Goal: Information Seeking & Learning: Check status

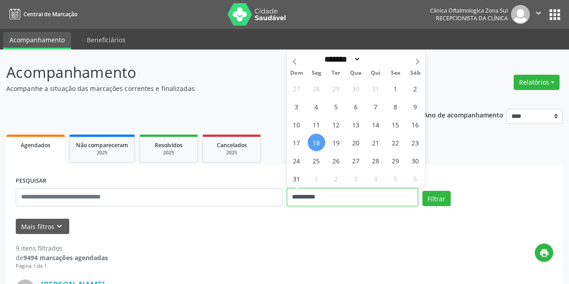
click at [342, 195] on input "**********" at bounding box center [352, 197] width 131 height 18
click at [318, 138] on span "18" at bounding box center [317, 143] width 18 height 18
type input "**********"
click at [337, 141] on span "19" at bounding box center [336, 143] width 18 height 18
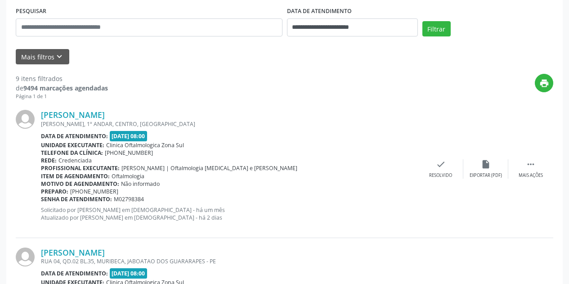
scroll to position [180, 0]
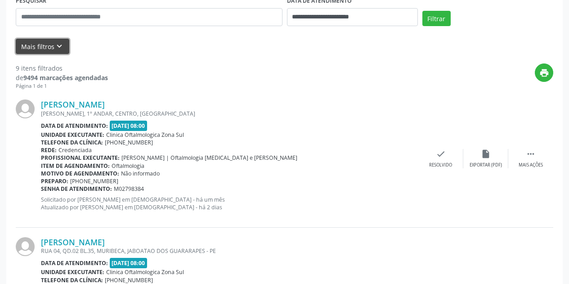
click at [65, 48] on button "Mais filtros keyboard_arrow_down" at bounding box center [43, 47] width 54 height 16
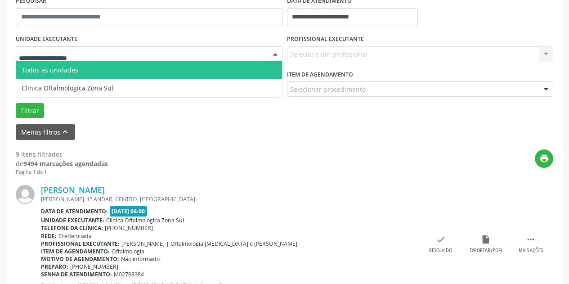
click at [103, 51] on div at bounding box center [149, 53] width 267 height 15
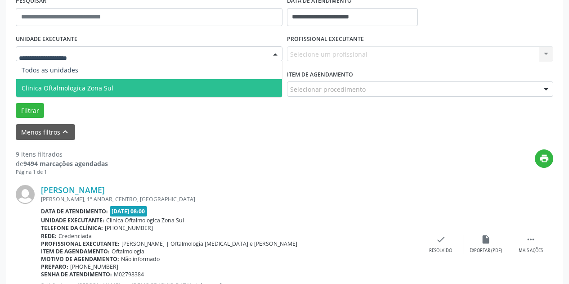
click at [108, 89] on span "Clinica Oftalmologica Zona Sul" at bounding box center [68, 88] width 92 height 9
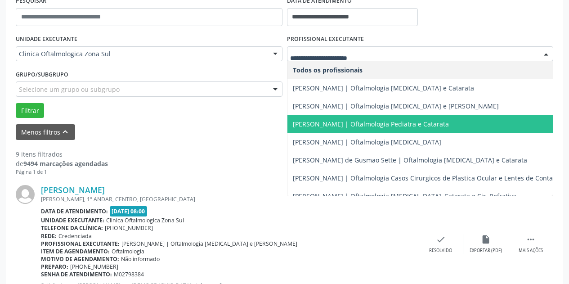
click at [328, 119] on span "[PERSON_NAME] | Oftalmologia Pediatra e Catarata" at bounding box center [425, 124] width 277 height 18
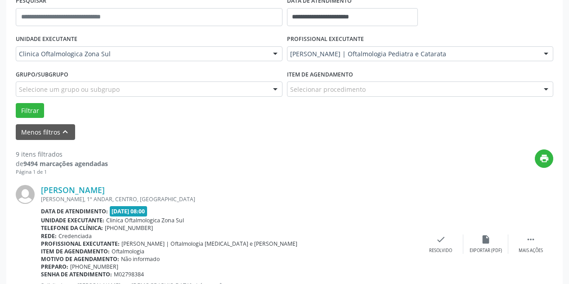
click at [157, 86] on div "Selecione um grupo ou subgrupo" at bounding box center [149, 88] width 267 height 15
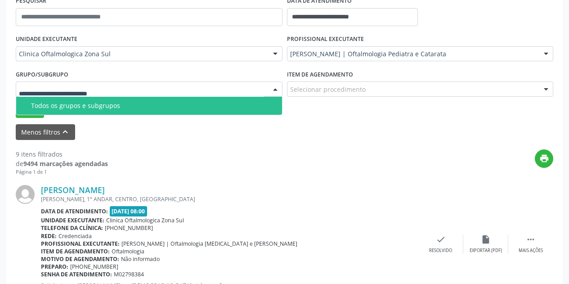
click at [154, 104] on div "Todos os grupos e subgrupos" at bounding box center [154, 105] width 246 height 7
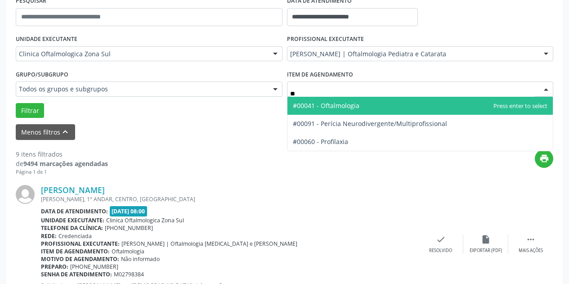
type input "***"
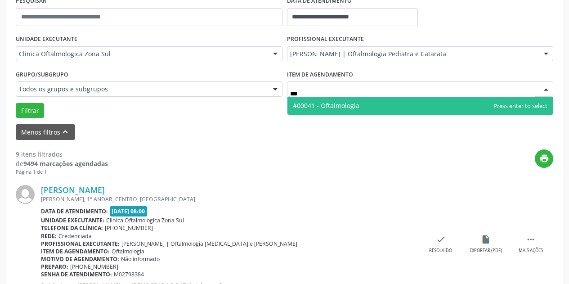
click at [320, 108] on span "#00041 - Oftalmologia" at bounding box center [326, 105] width 67 height 9
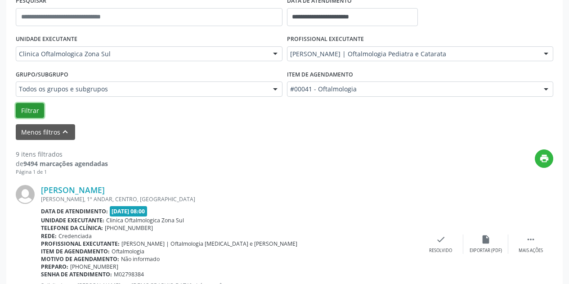
click at [30, 116] on button "Filtrar" at bounding box center [30, 110] width 28 height 15
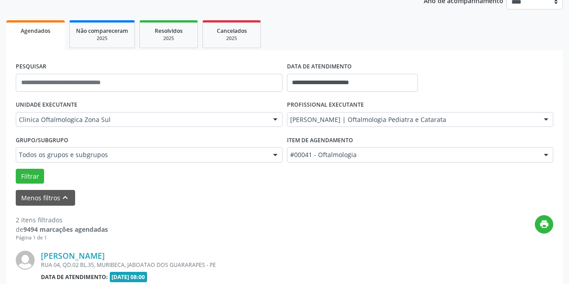
scroll to position [92, 0]
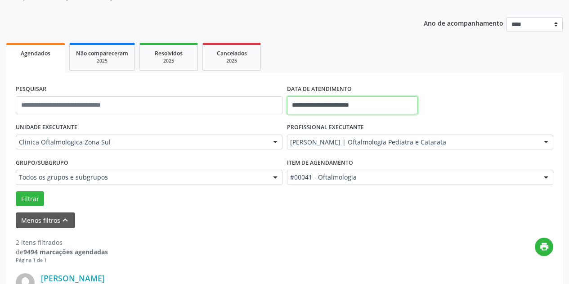
click at [387, 104] on input "**********" at bounding box center [352, 105] width 131 height 18
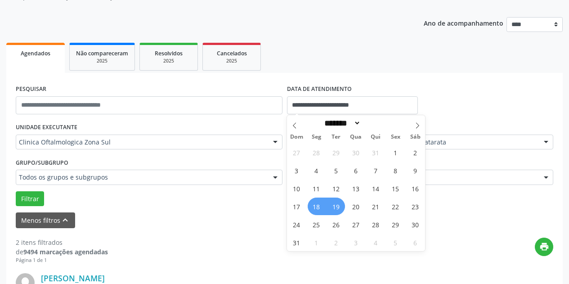
click at [337, 205] on span "19" at bounding box center [336, 206] width 18 height 18
type input "**********"
click at [355, 204] on span "20" at bounding box center [356, 206] width 18 height 18
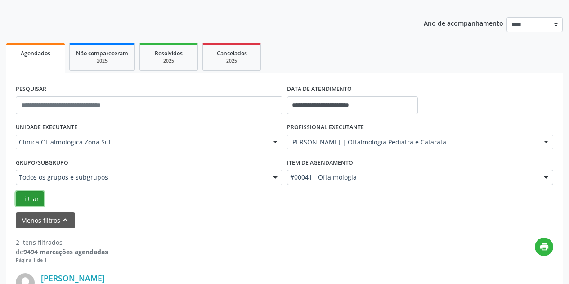
click at [30, 199] on button "Filtrar" at bounding box center [30, 198] width 28 height 15
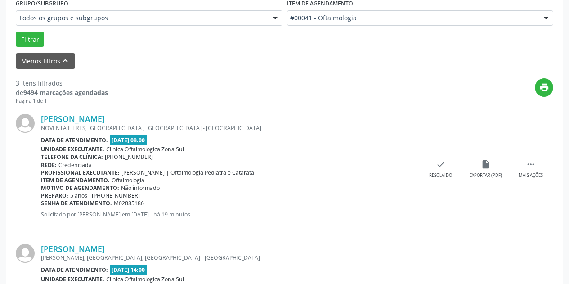
scroll to position [296, 0]
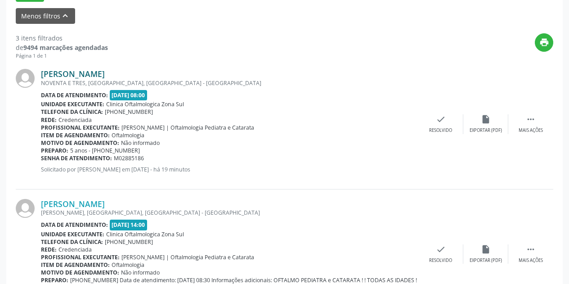
click at [101, 72] on link "[PERSON_NAME]" at bounding box center [73, 74] width 64 height 10
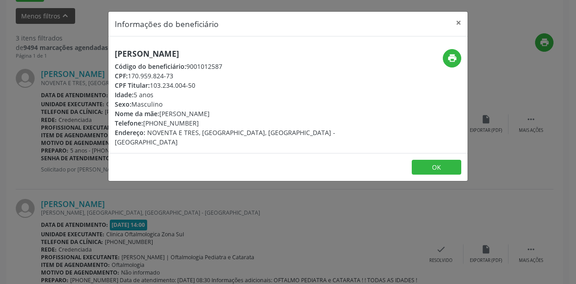
drag, startPoint x: 248, startPoint y: 56, endPoint x: 110, endPoint y: 52, distance: 138.1
click at [110, 52] on div "[PERSON_NAME] Código do beneficiário: 9001012587 CPF: 170.959.824-73 CPF Titula…" at bounding box center [227, 98] width 239 height 98
copy h5 "[PERSON_NAME]"
drag, startPoint x: 179, startPoint y: 74, endPoint x: 129, endPoint y: 76, distance: 49.9
click at [129, 76] on div "CPF: 170.959.824-73" at bounding box center [228, 75] width 227 height 9
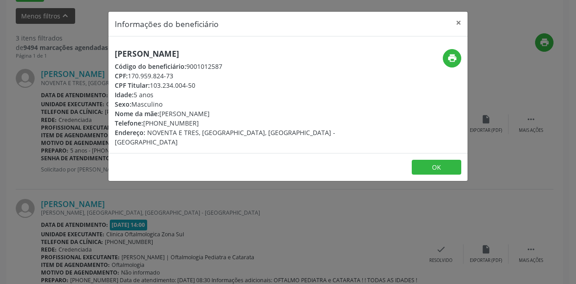
copy div "170.959.824-73"
drag, startPoint x: 198, startPoint y: 124, endPoint x: 156, endPoint y: 121, distance: 42.8
click at [156, 121] on div "Telefone: [PHONE_NUMBER]" at bounding box center [228, 122] width 227 height 9
copy div "98930-8492"
drag, startPoint x: 264, startPoint y: 110, endPoint x: 162, endPoint y: 112, distance: 101.6
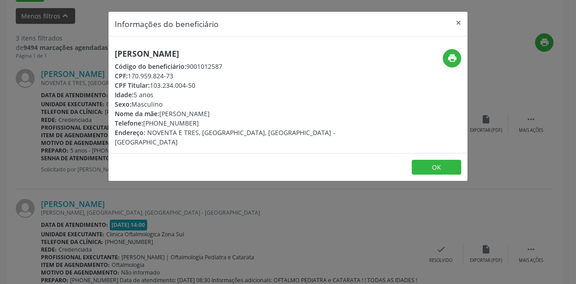
click at [162, 112] on div "Nome da mãe: [PERSON_NAME]" at bounding box center [228, 113] width 227 height 9
copy div "[PERSON_NAME]"
drag, startPoint x: 164, startPoint y: 96, endPoint x: 114, endPoint y: 94, distance: 49.9
click at [114, 94] on div "[PERSON_NAME] Código do beneficiário: 9001012587 CPF: 170.959.824-73 CPF Titula…" at bounding box center [227, 98] width 239 height 98
copy div "Idade: 5 anos"
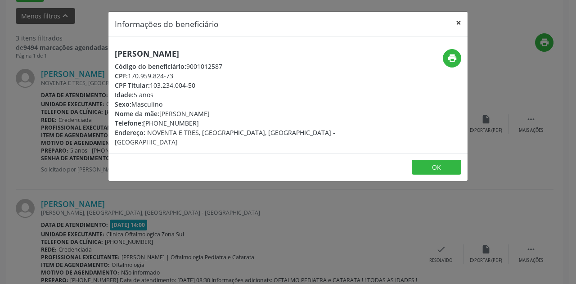
drag, startPoint x: 457, startPoint y: 22, endPoint x: 450, endPoint y: 28, distance: 8.9
click at [455, 22] on button "×" at bounding box center [458, 23] width 18 height 22
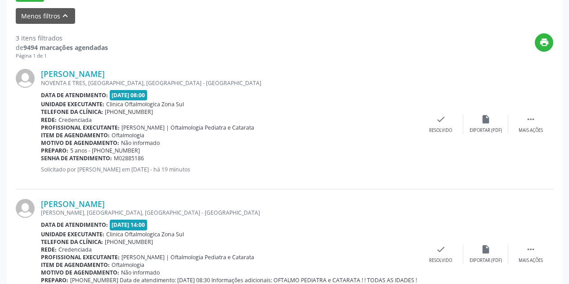
drag, startPoint x: 120, startPoint y: 158, endPoint x: 41, endPoint y: 160, distance: 78.3
click at [41, 160] on div "Senha de atendimento: M02885186" at bounding box center [229, 158] width 377 height 8
copy div "Senha de atendimento: M02885186"
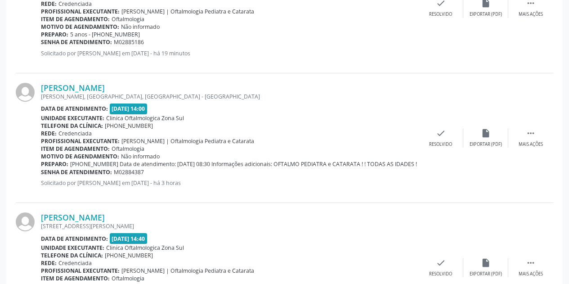
scroll to position [431, 0]
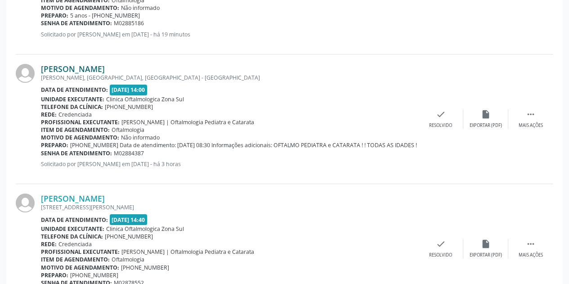
click at [99, 67] on link "[PERSON_NAME]" at bounding box center [73, 69] width 64 height 10
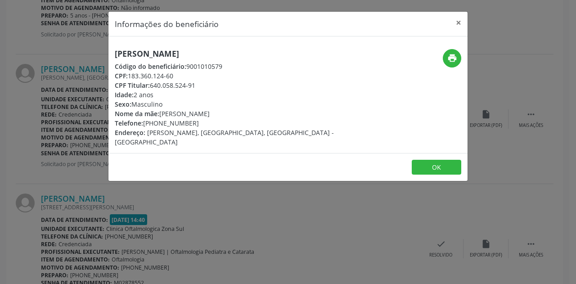
drag, startPoint x: 226, startPoint y: 52, endPoint x: 108, endPoint y: 54, distance: 117.8
click at [108, 54] on div "Informações do beneficiário × [PERSON_NAME] Código do beneficiário: 9001010579 …" at bounding box center [288, 96] width 360 height 170
copy h5 "[PERSON_NAME]"
drag, startPoint x: 460, startPoint y: 20, endPoint x: 304, endPoint y: 36, distance: 156.4
click at [458, 19] on button "×" at bounding box center [458, 23] width 18 height 22
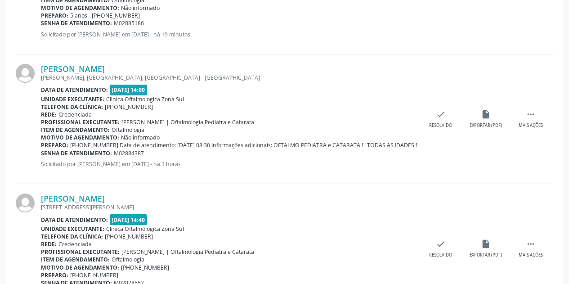
drag, startPoint x: 148, startPoint y: 155, endPoint x: 41, endPoint y: 153, distance: 107.0
click at [41, 153] on div "Senha de atendimento: M02884387" at bounding box center [229, 153] width 377 height 8
copy div "Senha de atendimento: M02884387"
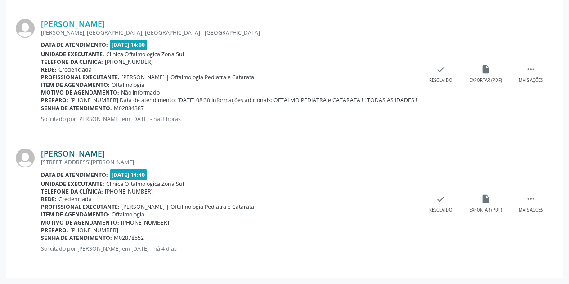
click at [105, 153] on link "[PERSON_NAME]" at bounding box center [73, 153] width 64 height 10
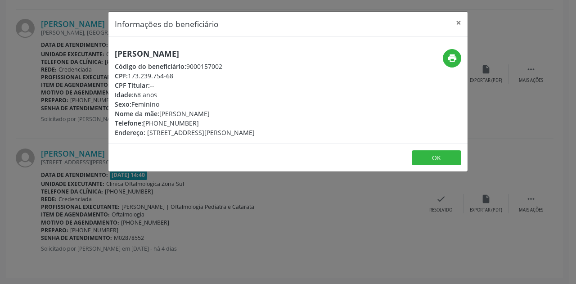
drag, startPoint x: 309, startPoint y: 52, endPoint x: 108, endPoint y: 52, distance: 200.5
click at [108, 52] on div "[PERSON_NAME] Código do beneficiário: 9000157002 CPF: 173.239.754-68 CPF Titula…" at bounding box center [227, 93] width 239 height 88
copy h5 "[PERSON_NAME]"
drag, startPoint x: 175, startPoint y: 76, endPoint x: 130, endPoint y: 79, distance: 45.1
click at [130, 79] on div "CPF: 173.239.754-68" at bounding box center [185, 75] width 140 height 9
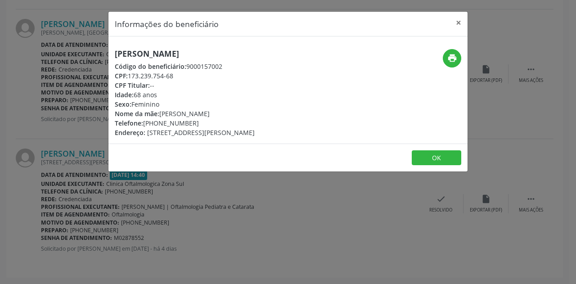
copy div "173.239.754-68"
drag, startPoint x: 197, startPoint y: 124, endPoint x: 156, endPoint y: 121, distance: 41.0
click at [156, 121] on div "Telefone: [PHONE_NUMBER]" at bounding box center [185, 122] width 140 height 9
drag, startPoint x: 248, startPoint y: 112, endPoint x: 160, endPoint y: 113, distance: 88.1
click at [160, 113] on div "Nome da mãe: [PERSON_NAME]" at bounding box center [185, 113] width 140 height 9
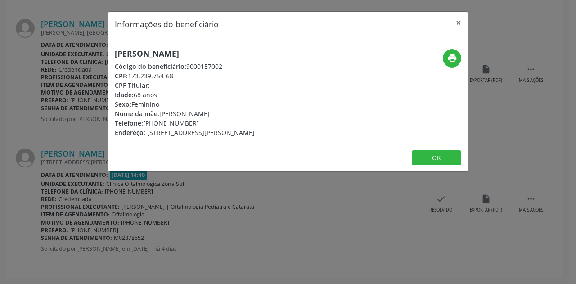
drag, startPoint x: 166, startPoint y: 97, endPoint x: 109, endPoint y: 91, distance: 57.4
click at [109, 91] on div "[PERSON_NAME] Código do beneficiário: 9000157002 CPF: 173.239.754-68 CPF Titula…" at bounding box center [227, 93] width 239 height 88
drag, startPoint x: 462, startPoint y: 23, endPoint x: 223, endPoint y: 147, distance: 269.1
click at [460, 23] on button "×" at bounding box center [458, 23] width 18 height 22
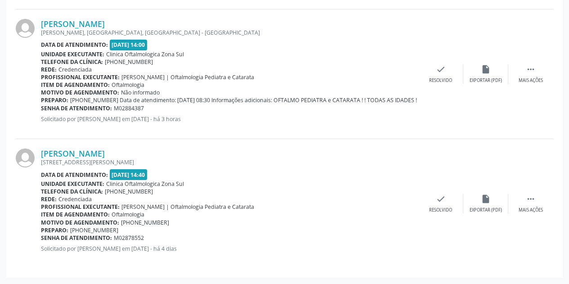
drag, startPoint x: 146, startPoint y: 237, endPoint x: 42, endPoint y: 239, distance: 103.4
click at [42, 239] on div "Senha de atendimento: M02878552" at bounding box center [229, 238] width 377 height 8
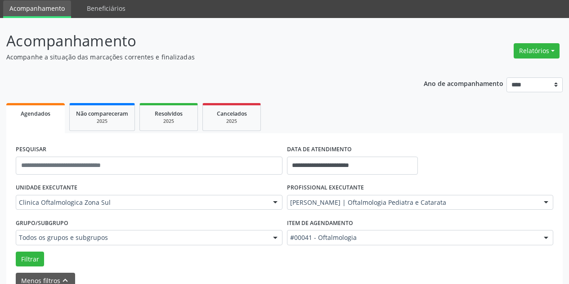
scroll to position [45, 0]
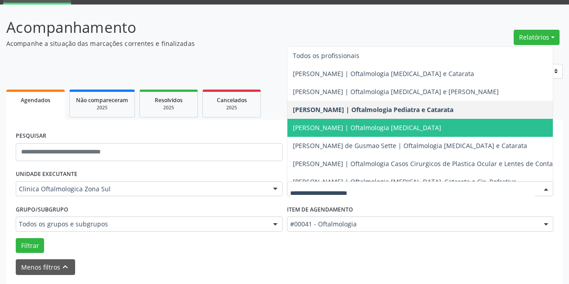
click at [347, 123] on span "[PERSON_NAME] | Oftalmologia [MEDICAL_DATA]" at bounding box center [367, 127] width 148 height 9
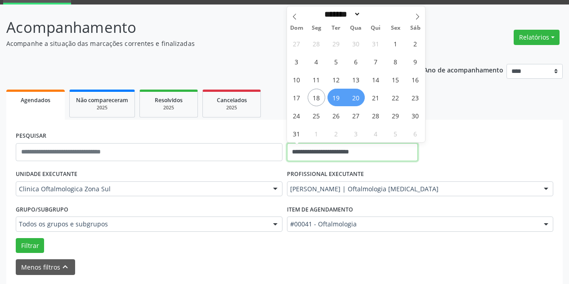
click at [380, 151] on input "**********" at bounding box center [352, 152] width 131 height 18
click at [317, 95] on span "18" at bounding box center [317, 98] width 18 height 18
type input "**********"
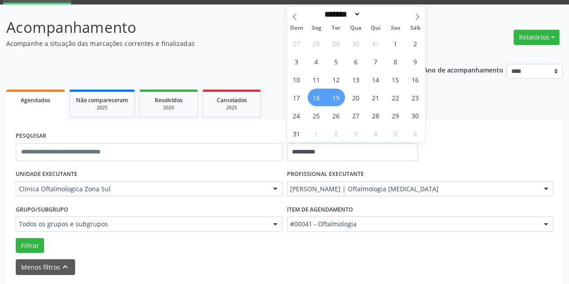
click at [339, 95] on span "19" at bounding box center [336, 98] width 18 height 18
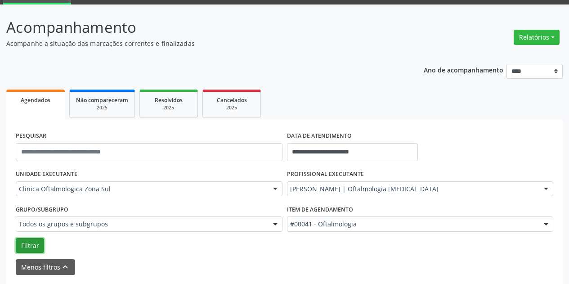
click at [31, 246] on button "Filtrar" at bounding box center [30, 245] width 28 height 15
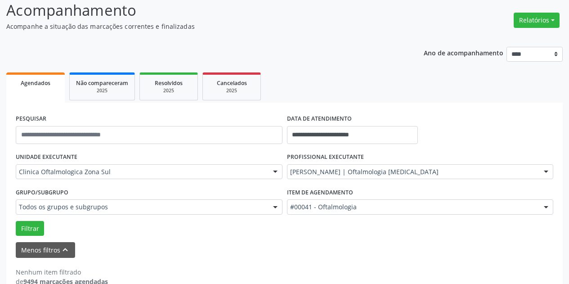
scroll to position [80, 0]
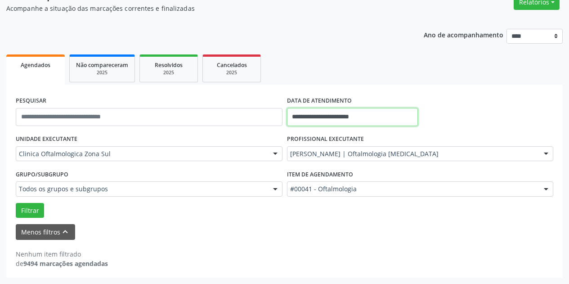
click at [377, 114] on input "**********" at bounding box center [352, 117] width 131 height 18
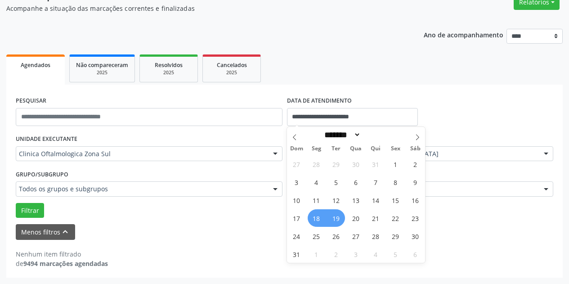
click at [313, 214] on span "18" at bounding box center [317, 218] width 18 height 18
type input "**********"
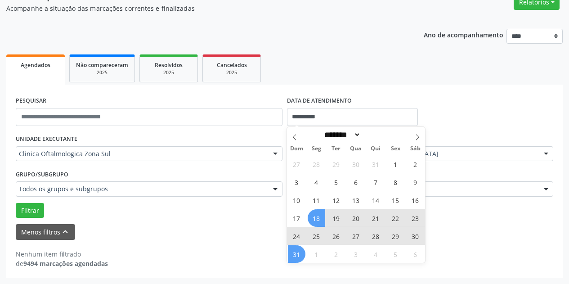
click at [295, 259] on span "31" at bounding box center [297, 254] width 18 height 18
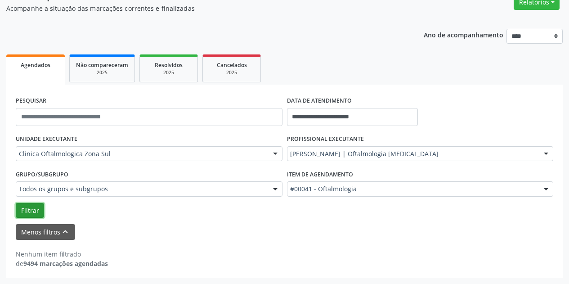
click at [35, 206] on button "Filtrar" at bounding box center [30, 210] width 28 height 15
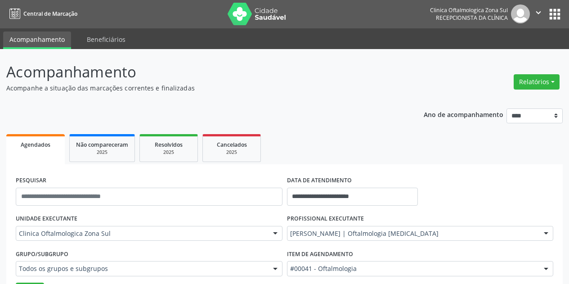
scroll to position [0, 0]
